Goal: Transaction & Acquisition: Purchase product/service

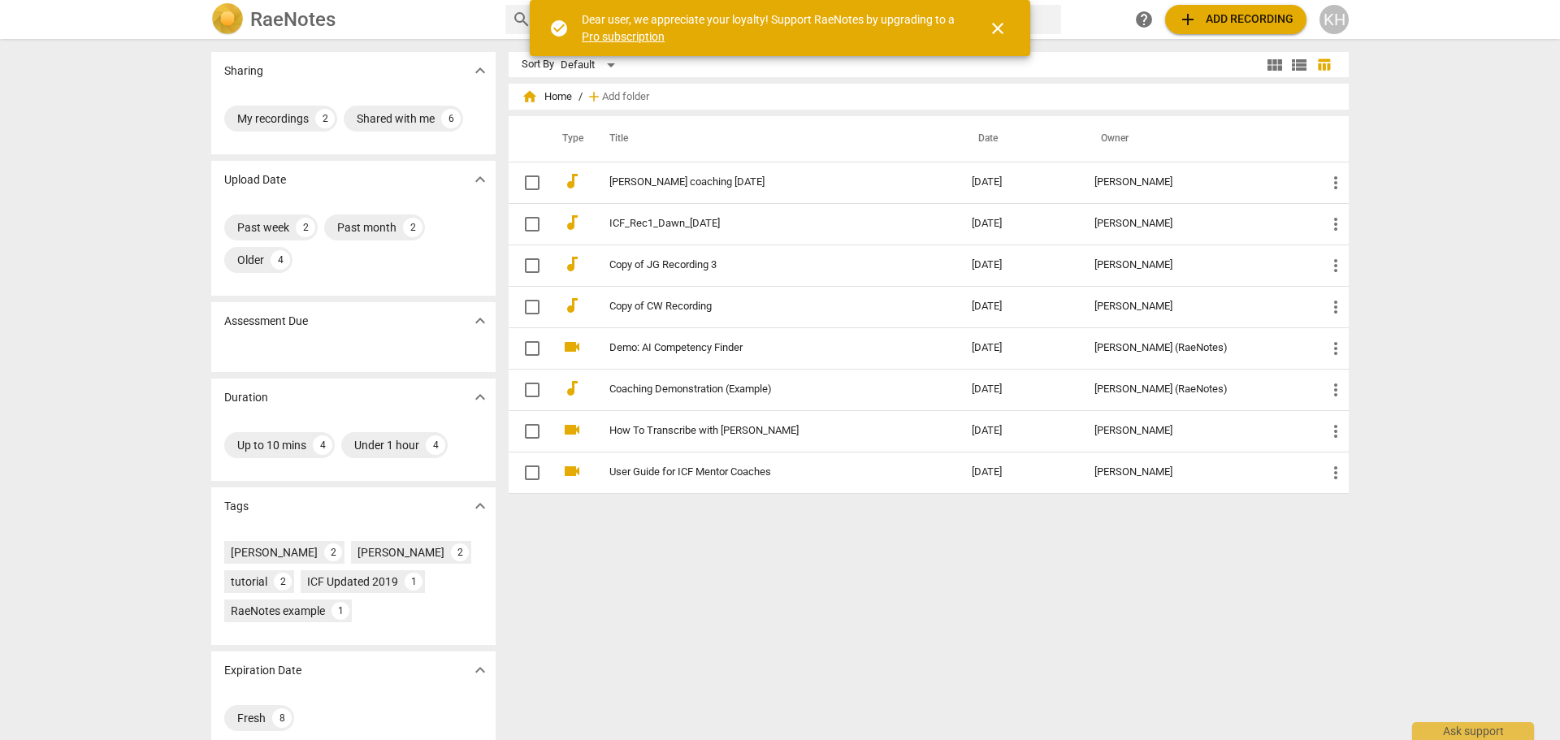
click at [1223, 22] on span "add Add recording" at bounding box center [1235, 20] width 115 height 20
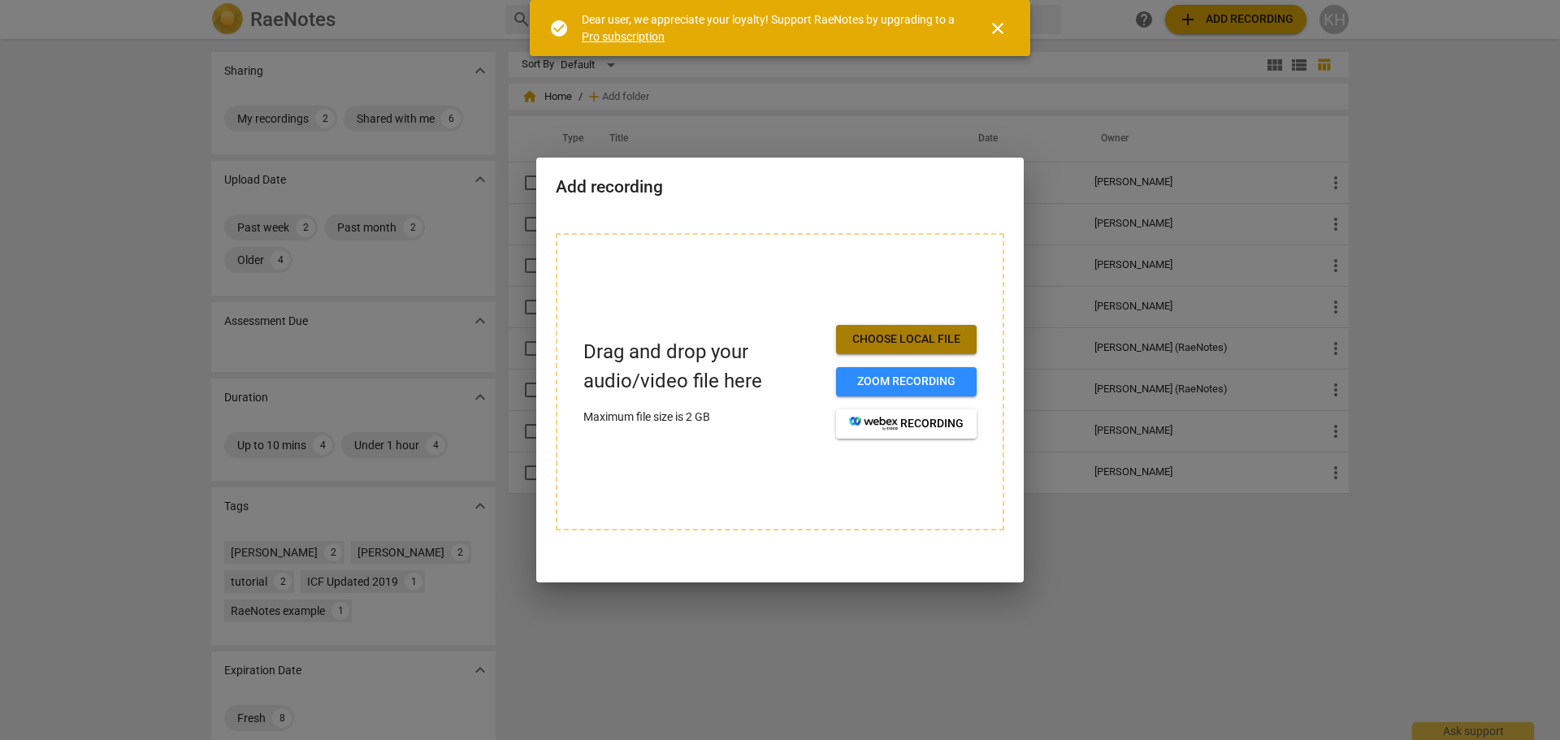
click at [869, 332] on span "Choose local file" at bounding box center [906, 340] width 115 height 16
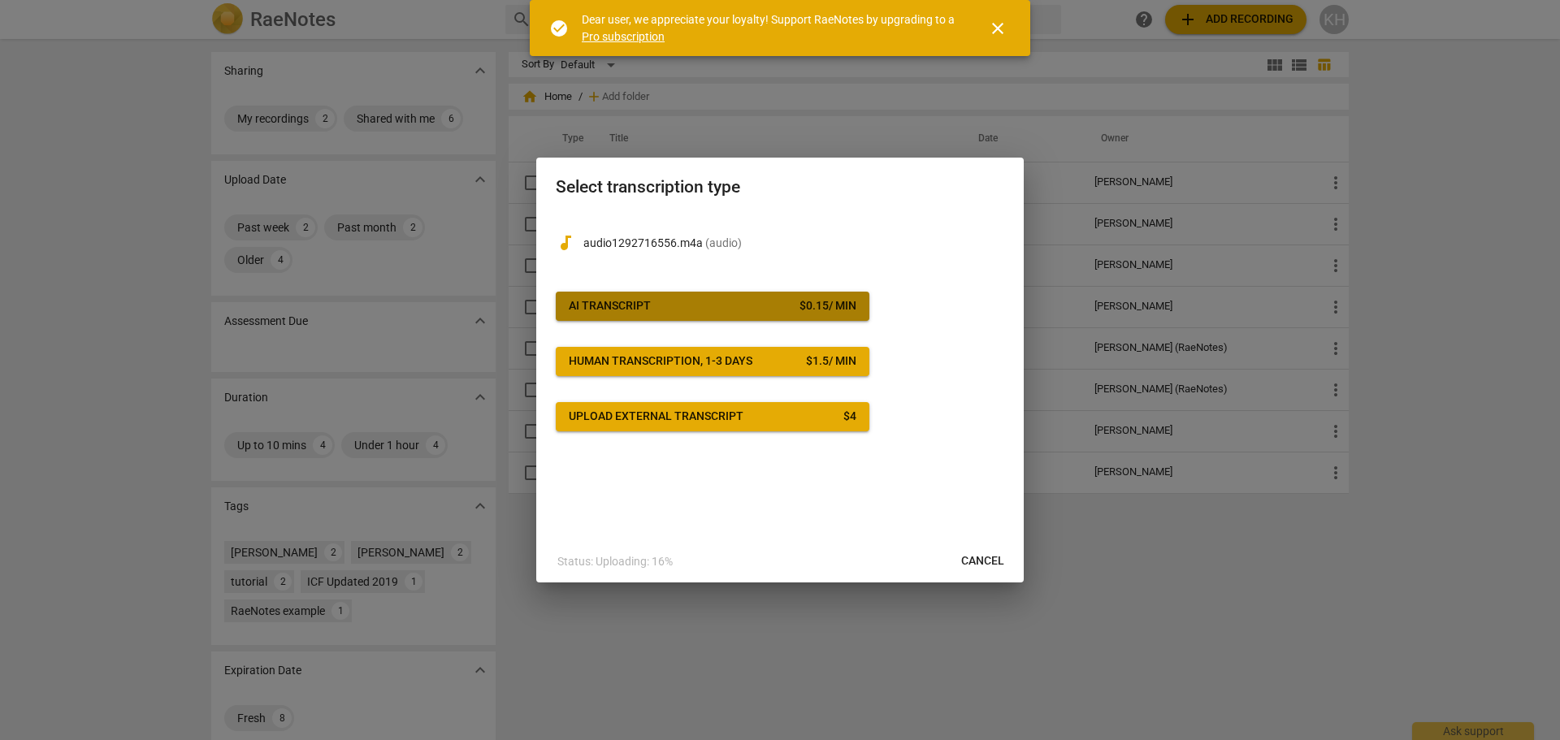
click at [790, 298] on span "AI Transcript $ 0.15 / min" at bounding box center [713, 306] width 288 height 16
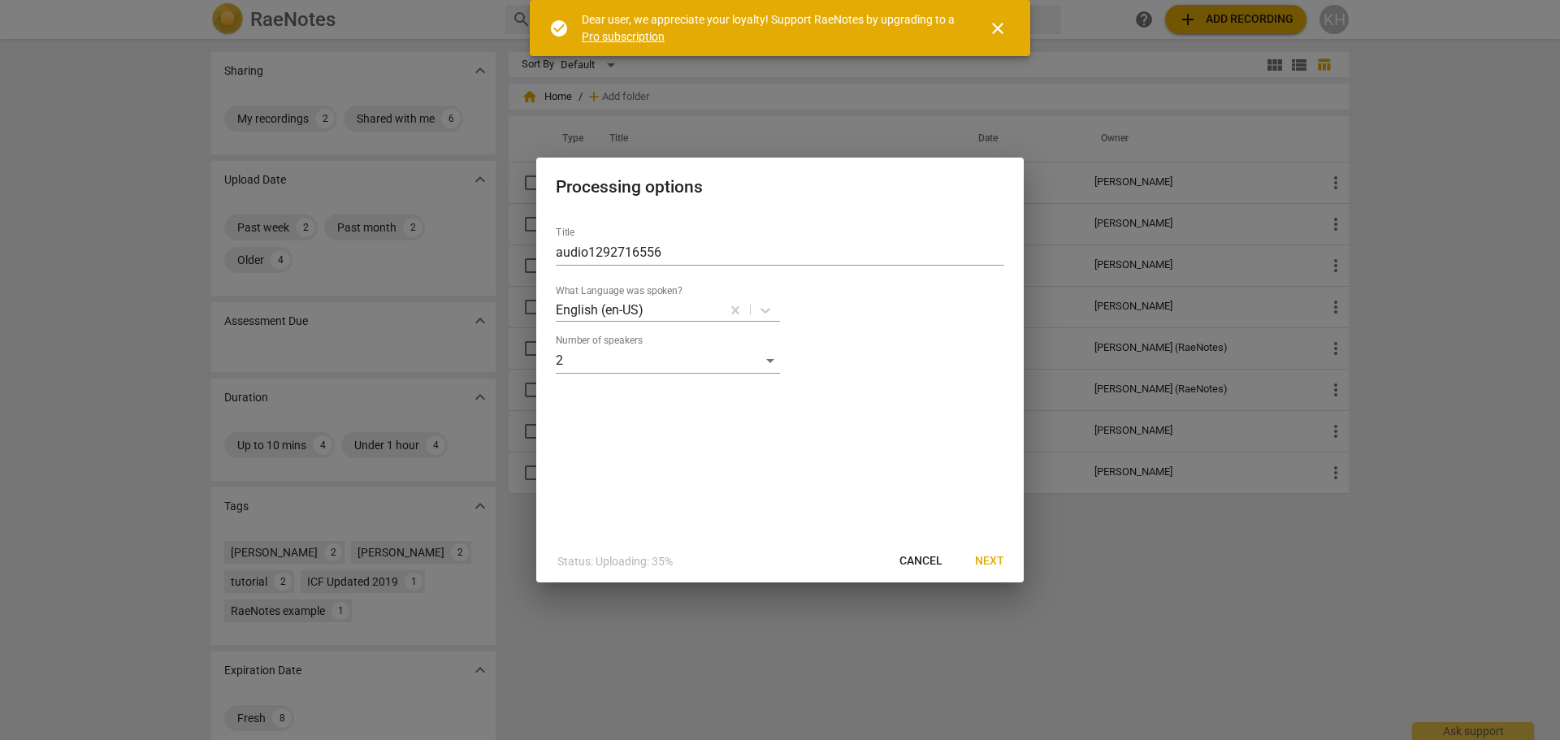
drag, startPoint x: 990, startPoint y: 559, endPoint x: 712, endPoint y: 459, distance: 295.3
click at [986, 638] on div "Processing options Title audio1292716556 What Language was spoken? English (en-…" at bounding box center [780, 370] width 1560 height 740
click at [674, 246] on input "audio1292716556" at bounding box center [780, 253] width 449 height 26
drag, startPoint x: 679, startPoint y: 254, endPoint x: 304, endPoint y: 256, distance: 375.4
click at [304, 256] on div "Processing options Title audio1292716556 What Language was spoken? English (en-…" at bounding box center [780, 370] width 1560 height 740
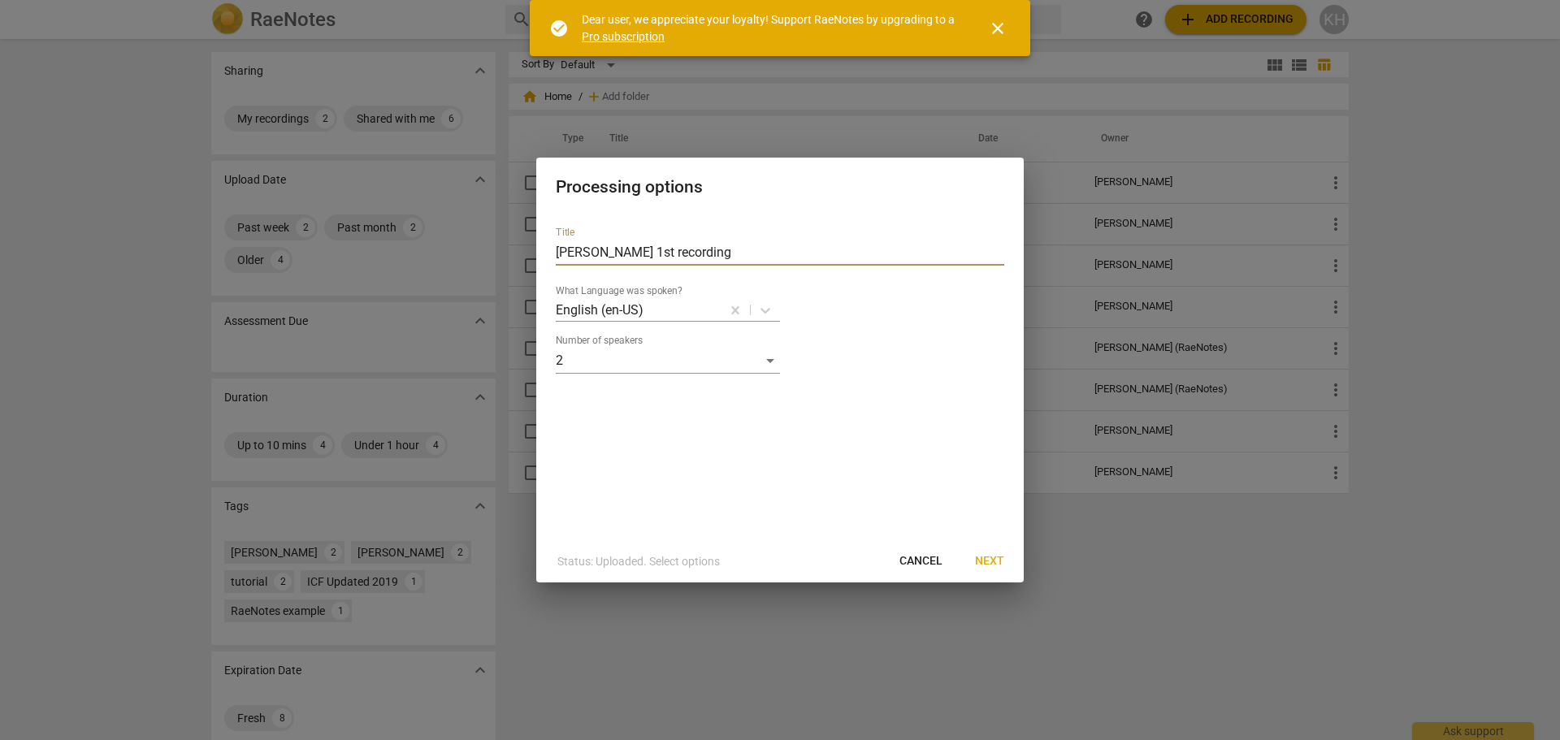
type input "[PERSON_NAME] 1st recording"
click at [990, 548] on button "Next" at bounding box center [989, 561] width 55 height 29
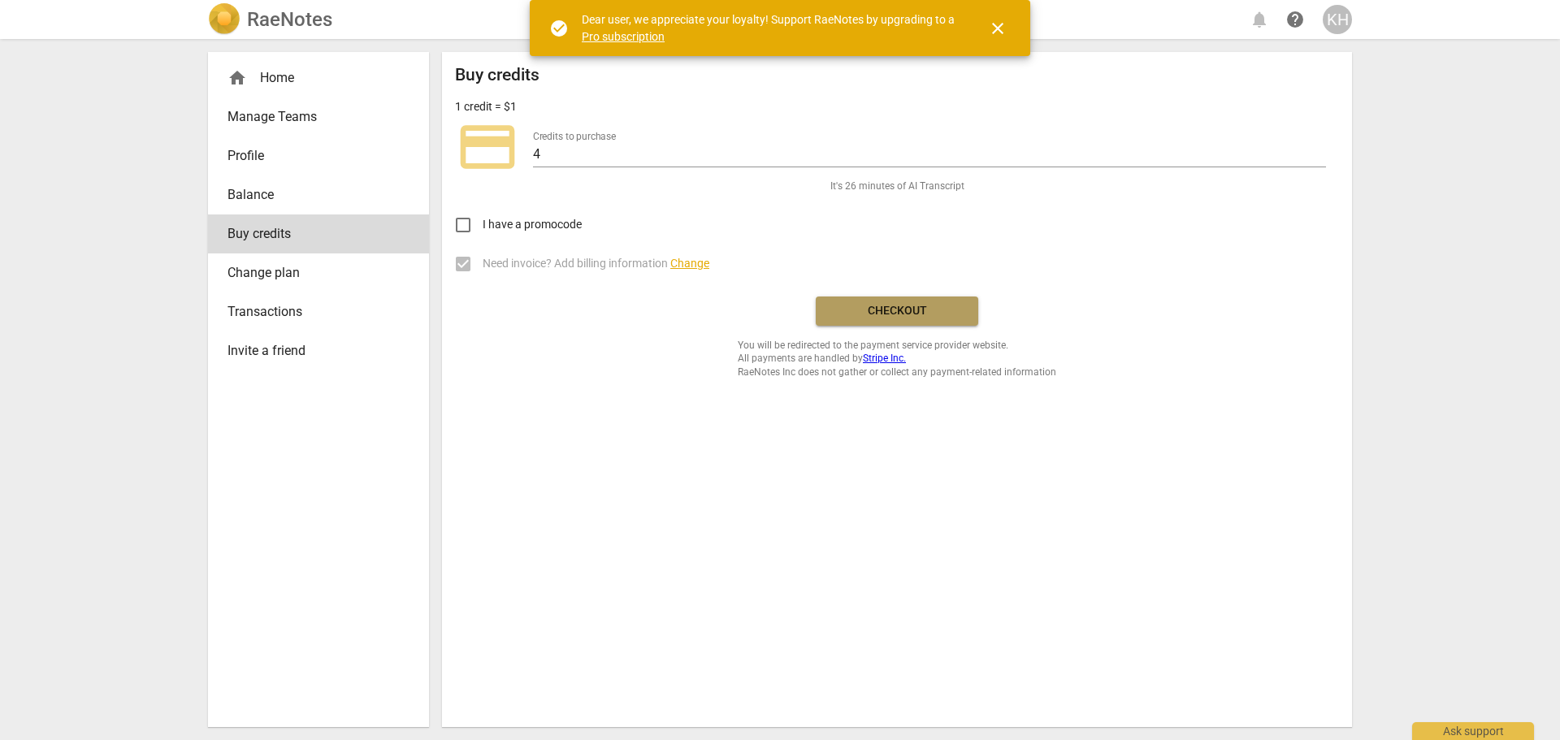
click at [935, 325] on button "Checkout" at bounding box center [897, 311] width 163 height 29
